Goal: Communication & Community: Connect with others

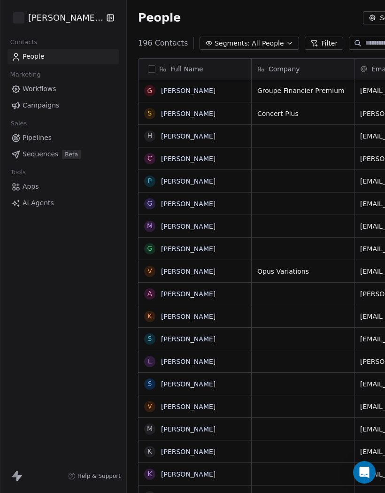
scroll to position [470, 390]
click at [188, 268] on link "[PERSON_NAME]" at bounding box center [188, 272] width 54 height 8
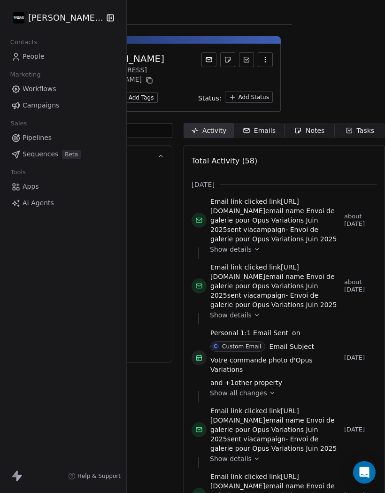
scroll to position [0, 167]
click at [243, 126] on div "Emails" at bounding box center [259, 131] width 33 height 10
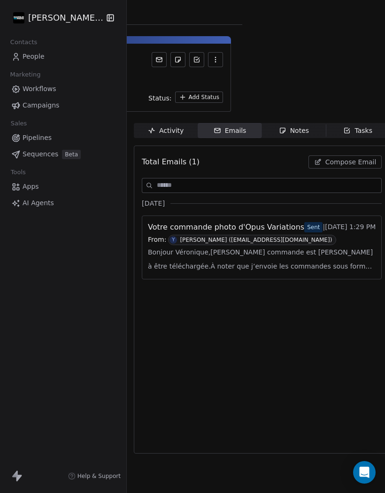
scroll to position [0, 141]
click at [348, 157] on span "Compose Email" at bounding box center [352, 161] width 51 height 9
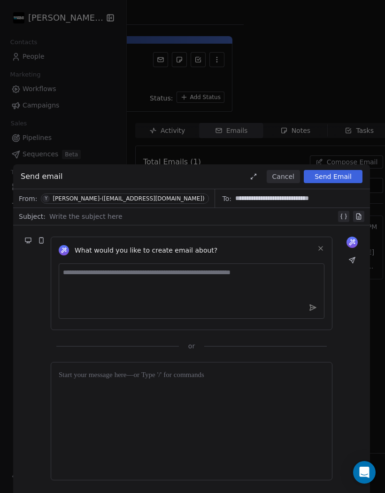
click at [76, 217] on div at bounding box center [192, 216] width 287 height 11
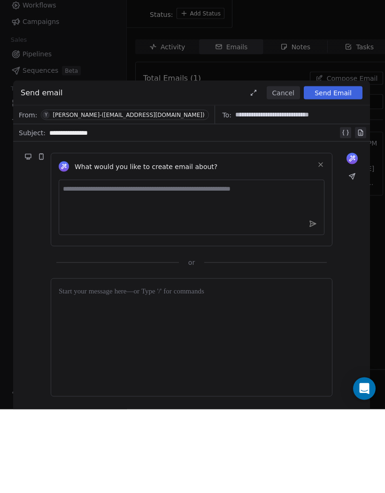
click at [82, 370] on div at bounding box center [192, 421] width 266 height 102
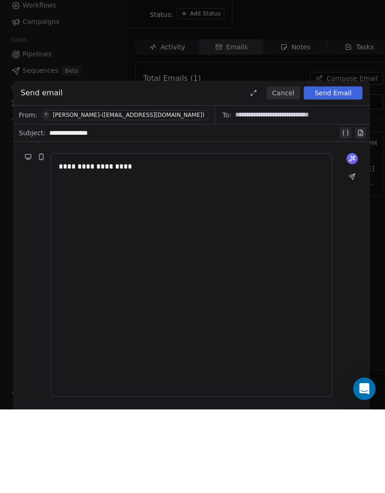
click at [347, 225] on div "**********" at bounding box center [191, 358] width 357 height 266
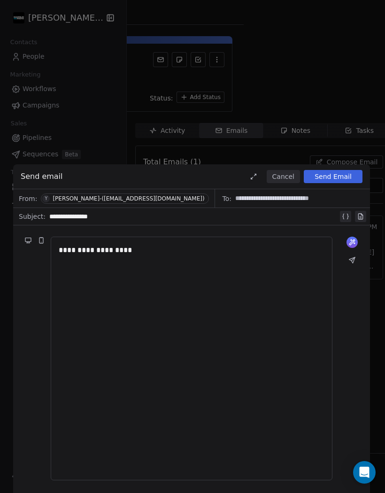
click at [354, 263] on icon at bounding box center [352, 260] width 8 height 8
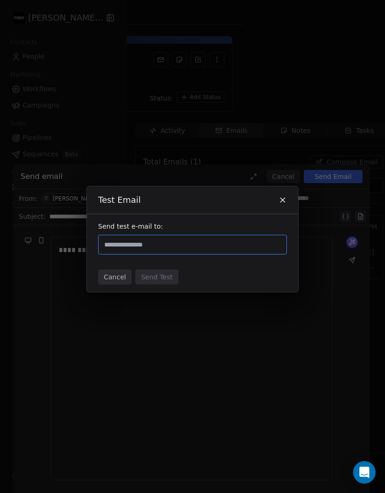
click at [144, 248] on input "text" at bounding box center [192, 244] width 180 height 11
type input "**********"
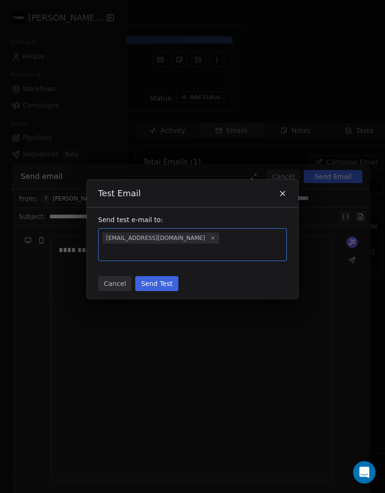
click at [158, 278] on button "Send Test" at bounding box center [156, 283] width 43 height 15
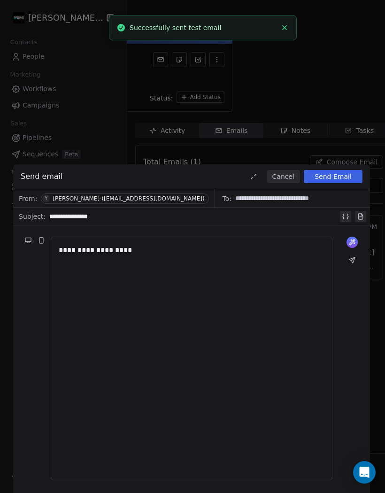
click at [279, 181] on button "Cancel" at bounding box center [283, 176] width 33 height 13
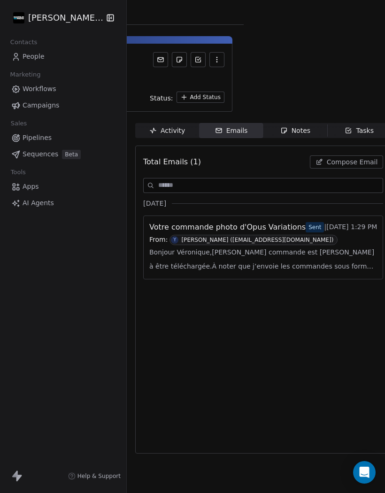
click at [30, 57] on span "People" at bounding box center [34, 57] width 22 height 10
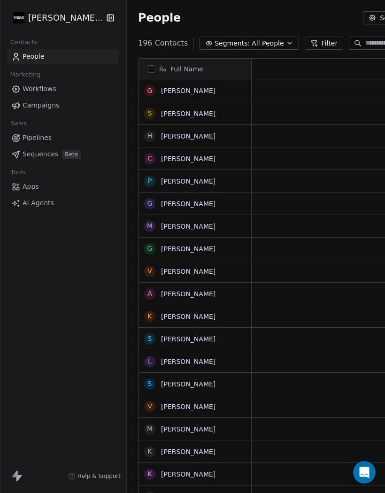
scroll to position [470, 390]
